Goal: Information Seeking & Learning: Check status

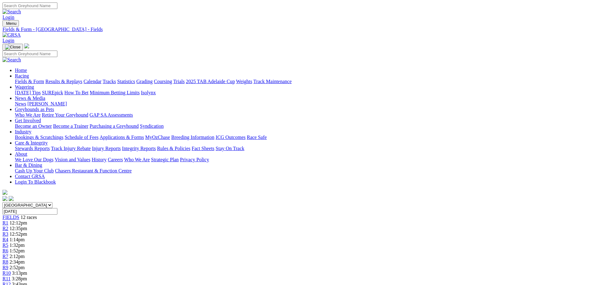
click at [156, 220] on div "R1 12:12pm" at bounding box center [295, 223] width 586 height 6
click at [18, 226] on span "49m" at bounding box center [14, 228] width 9 height 5
click at [8, 231] on span "R3" at bounding box center [5, 233] width 6 height 5
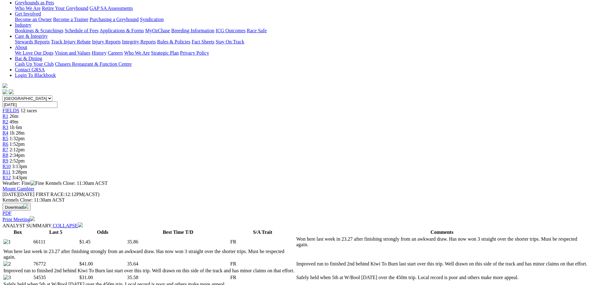
scroll to position [62, 0]
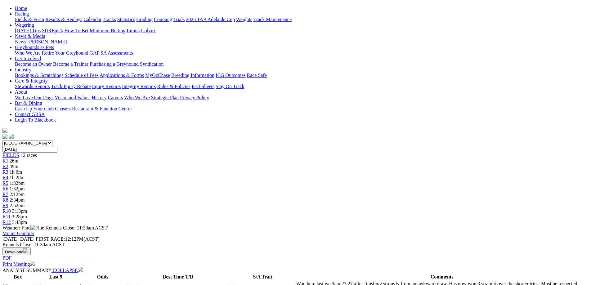
click at [213, 169] on div "R3 1h 6m" at bounding box center [295, 172] width 586 height 6
